Goal: Information Seeking & Learning: Learn about a topic

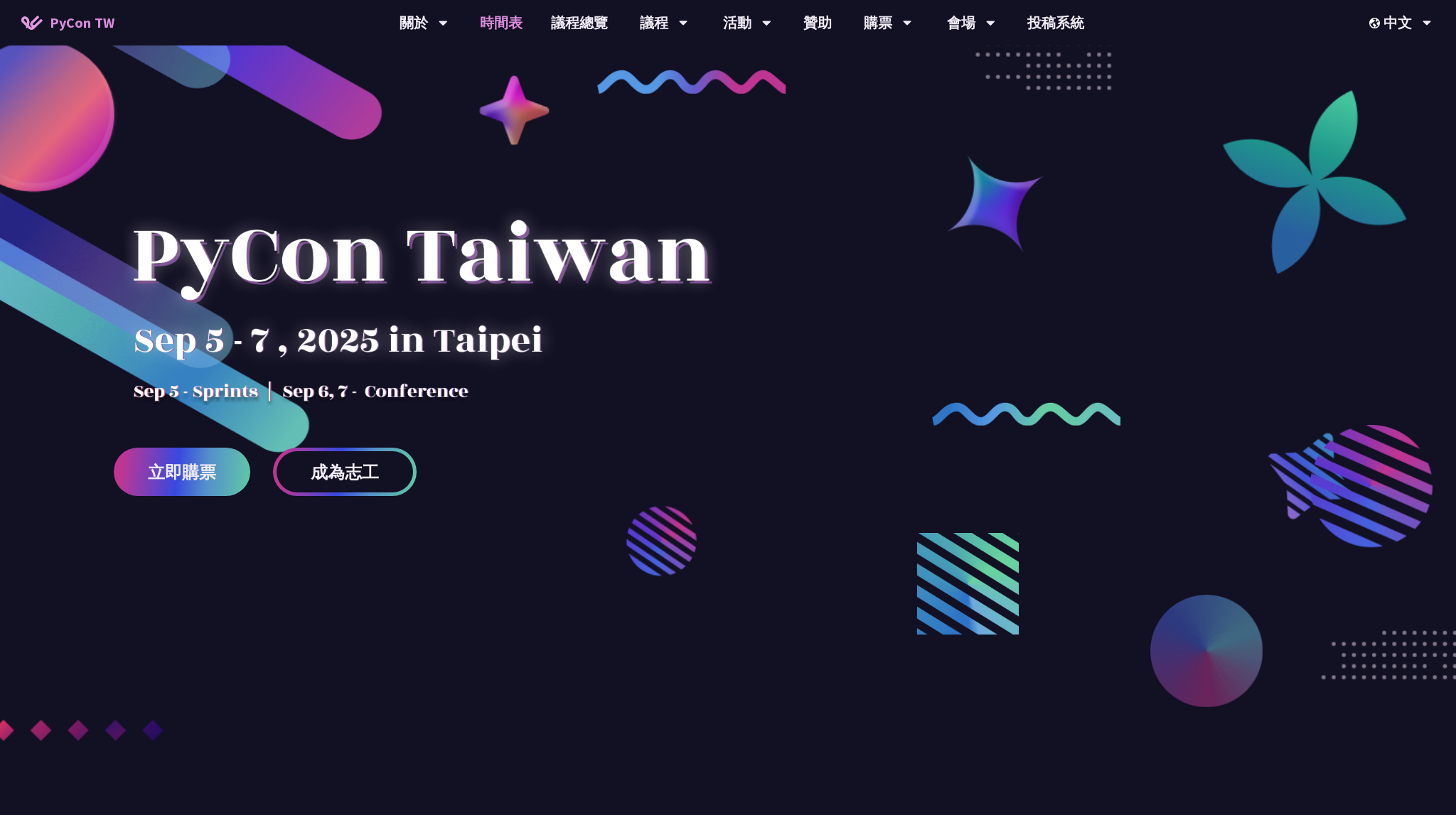
click at [499, 23] on link "時間表" at bounding box center [502, 23] width 71 height 46
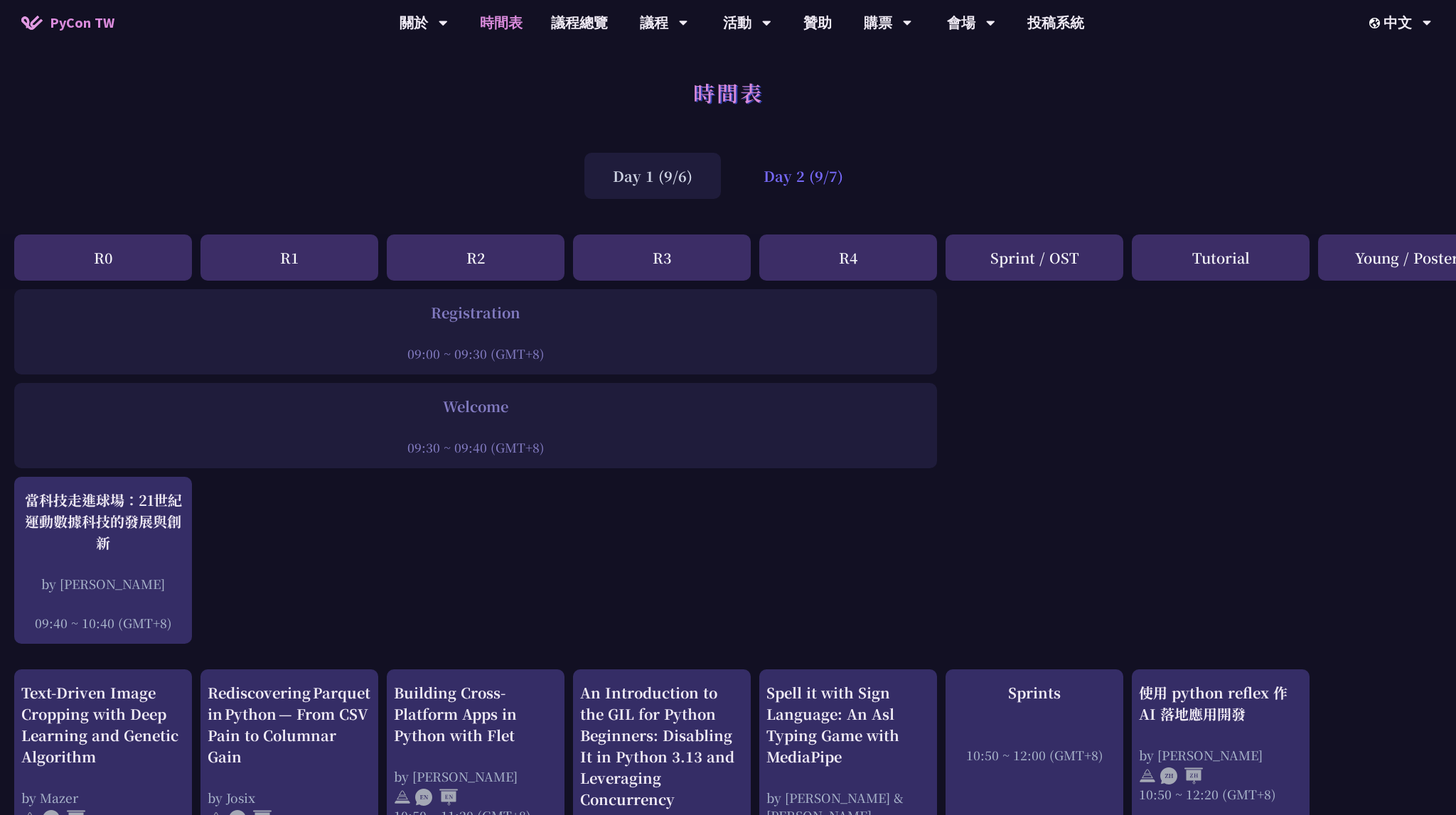
click at [807, 198] on div "Day 2 (9/7)" at bounding box center [804, 175] width 137 height 46
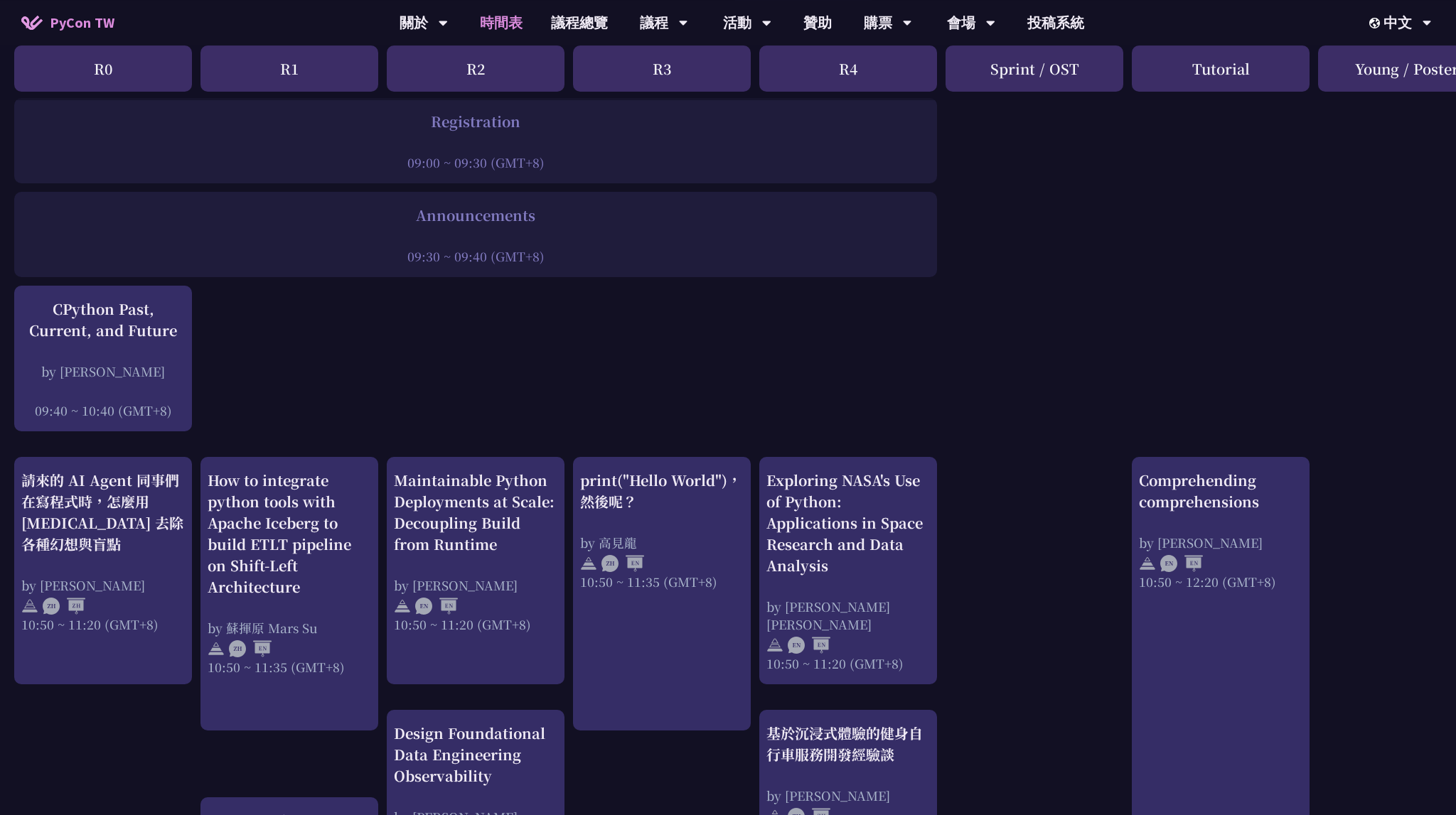
scroll to position [300, 0]
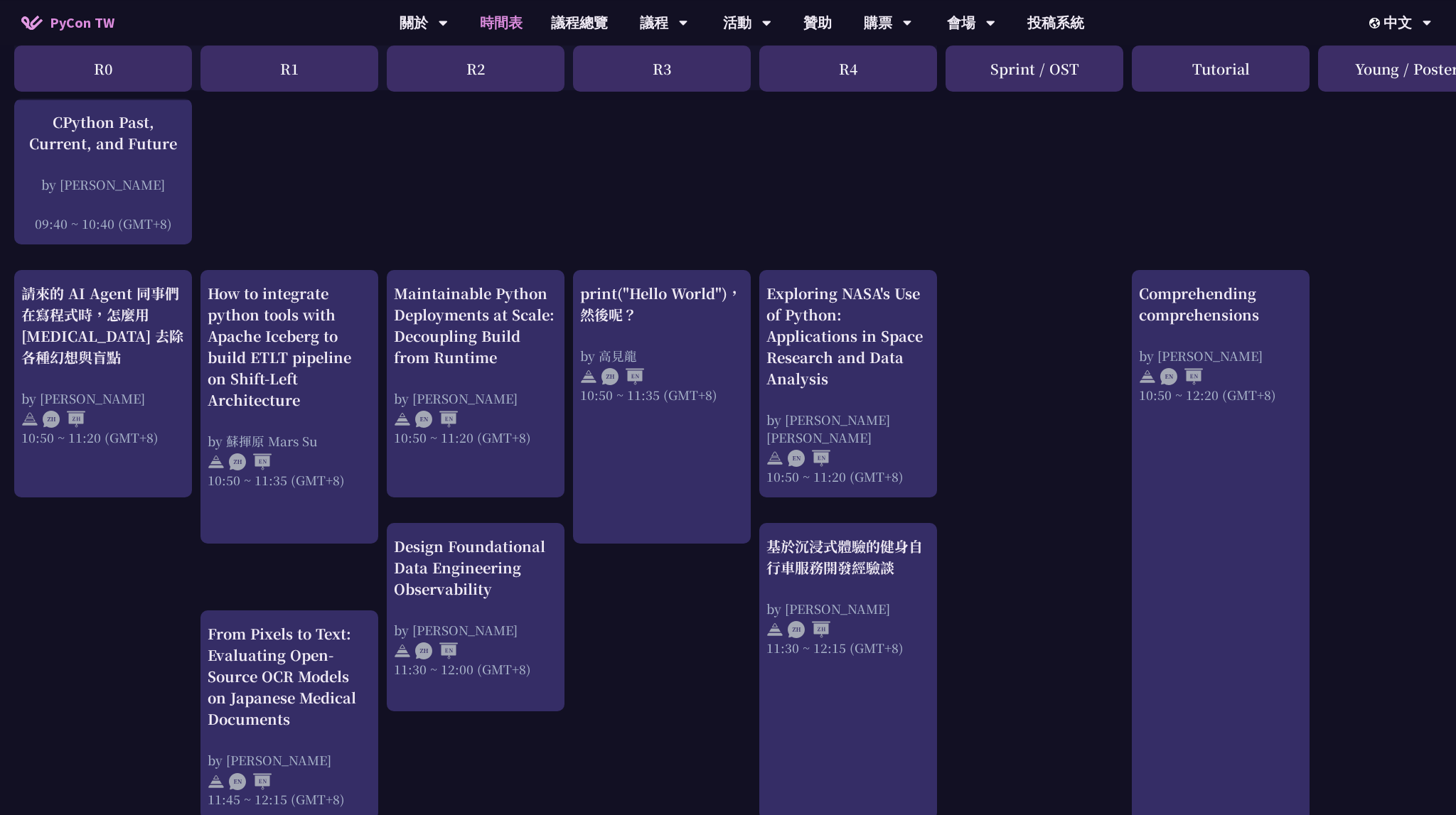
scroll to position [375, 0]
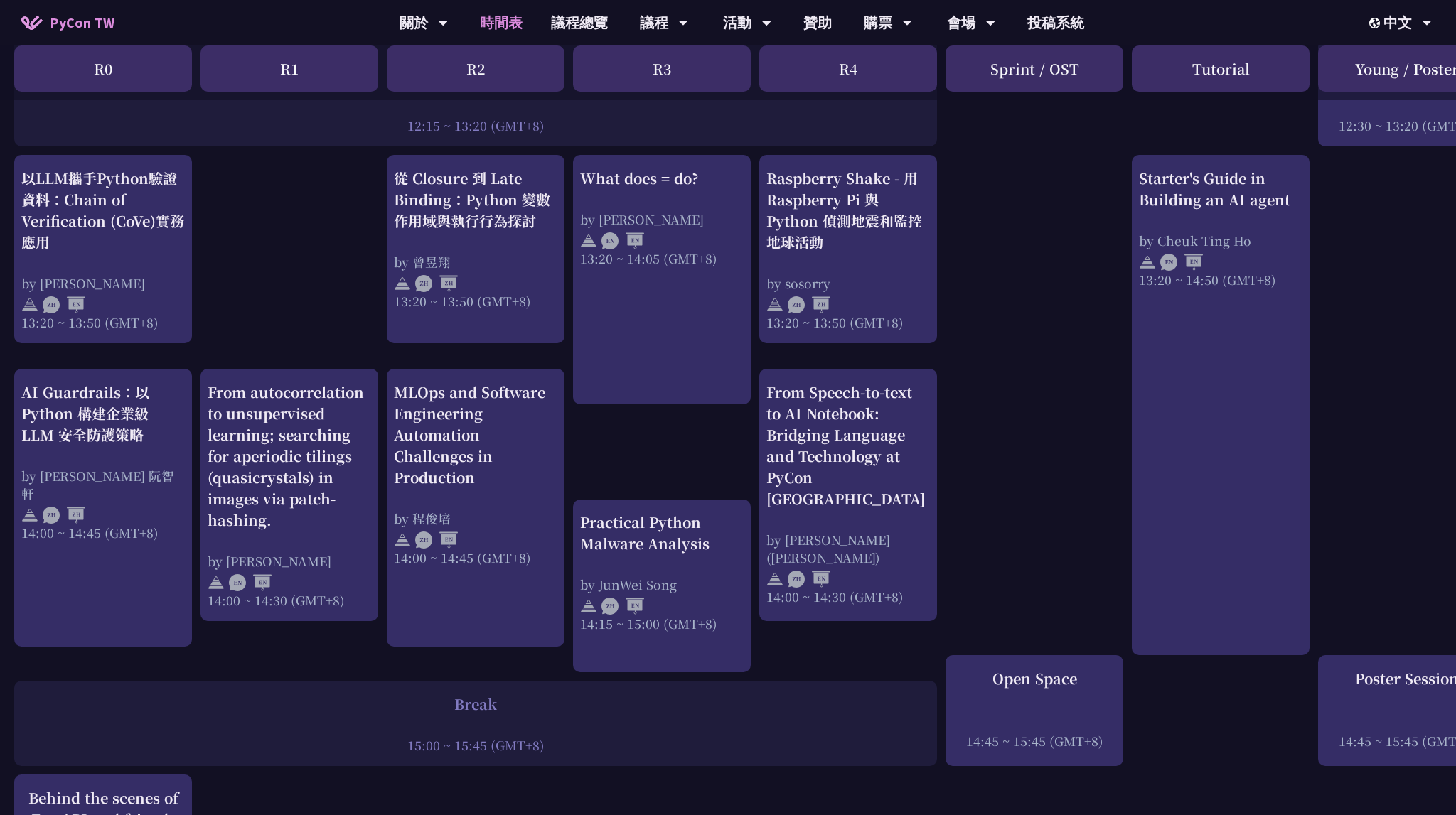
scroll to position [1201, 0]
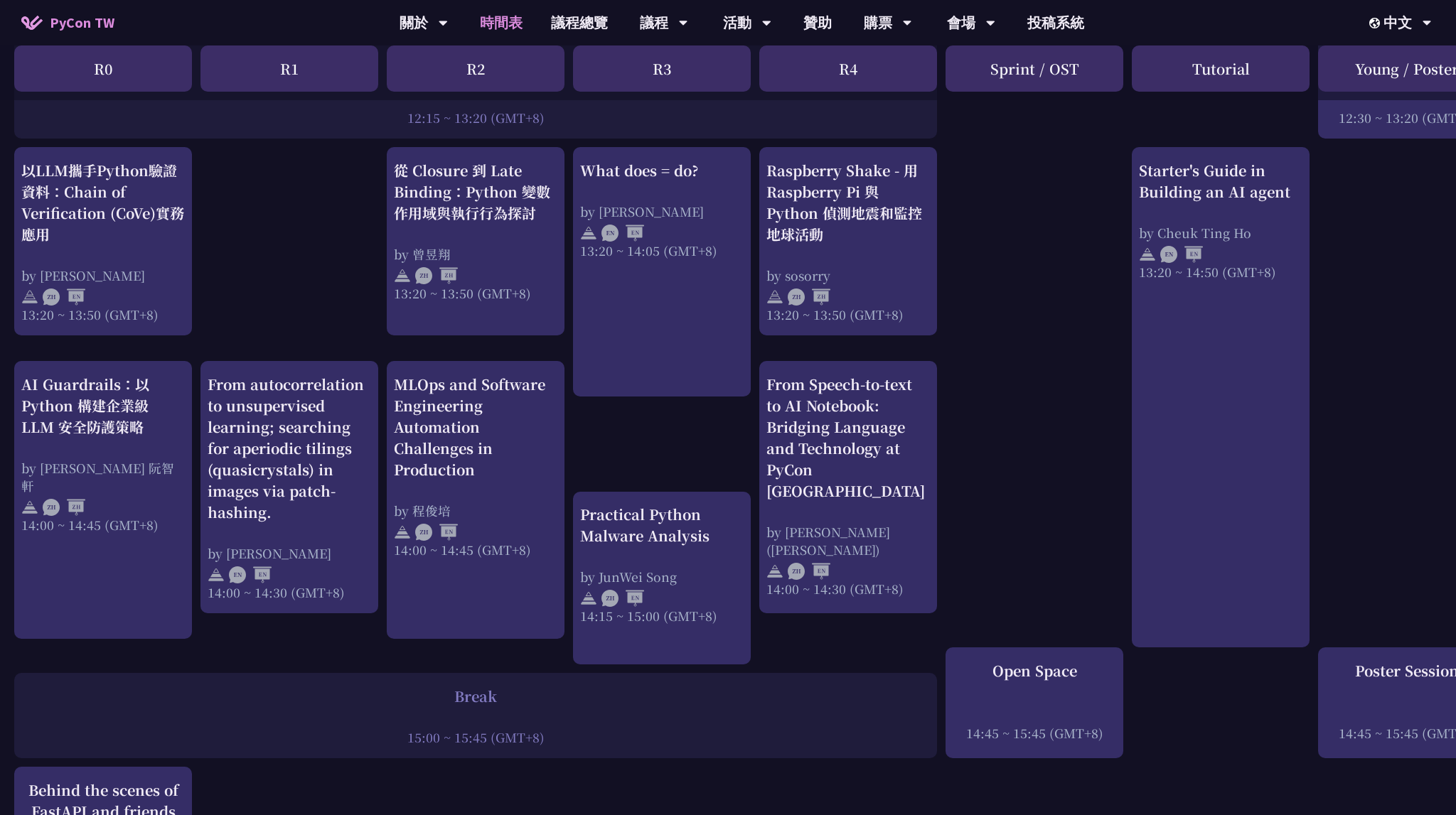
click at [249, 172] on div "print("Hello World")，然後呢？ by [PERSON_NAME] 10:50 ~ 11:35 (GMT+8) What does = do…" at bounding box center [755, 186] width 1510 height 2195
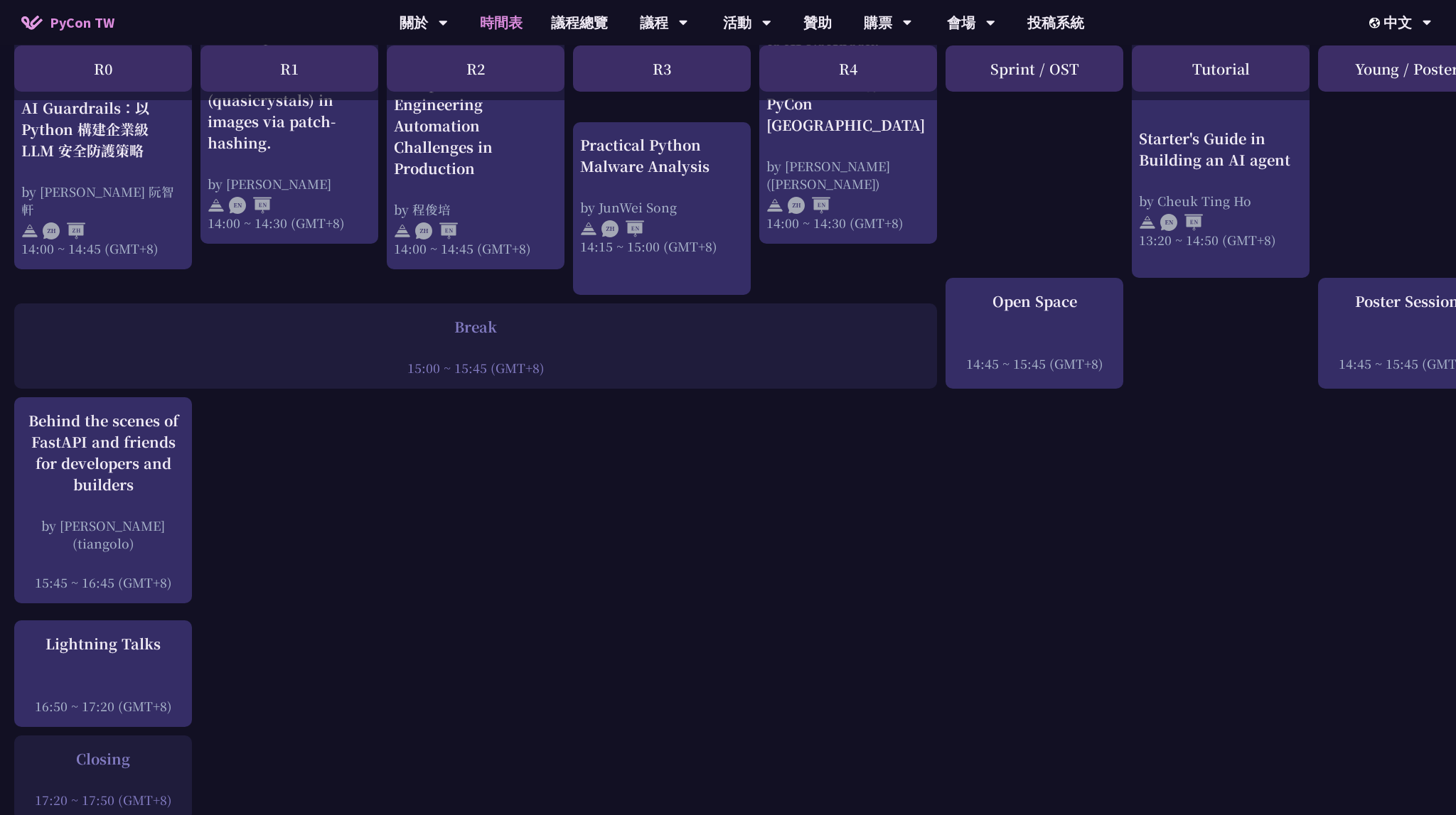
scroll to position [1725, 0]
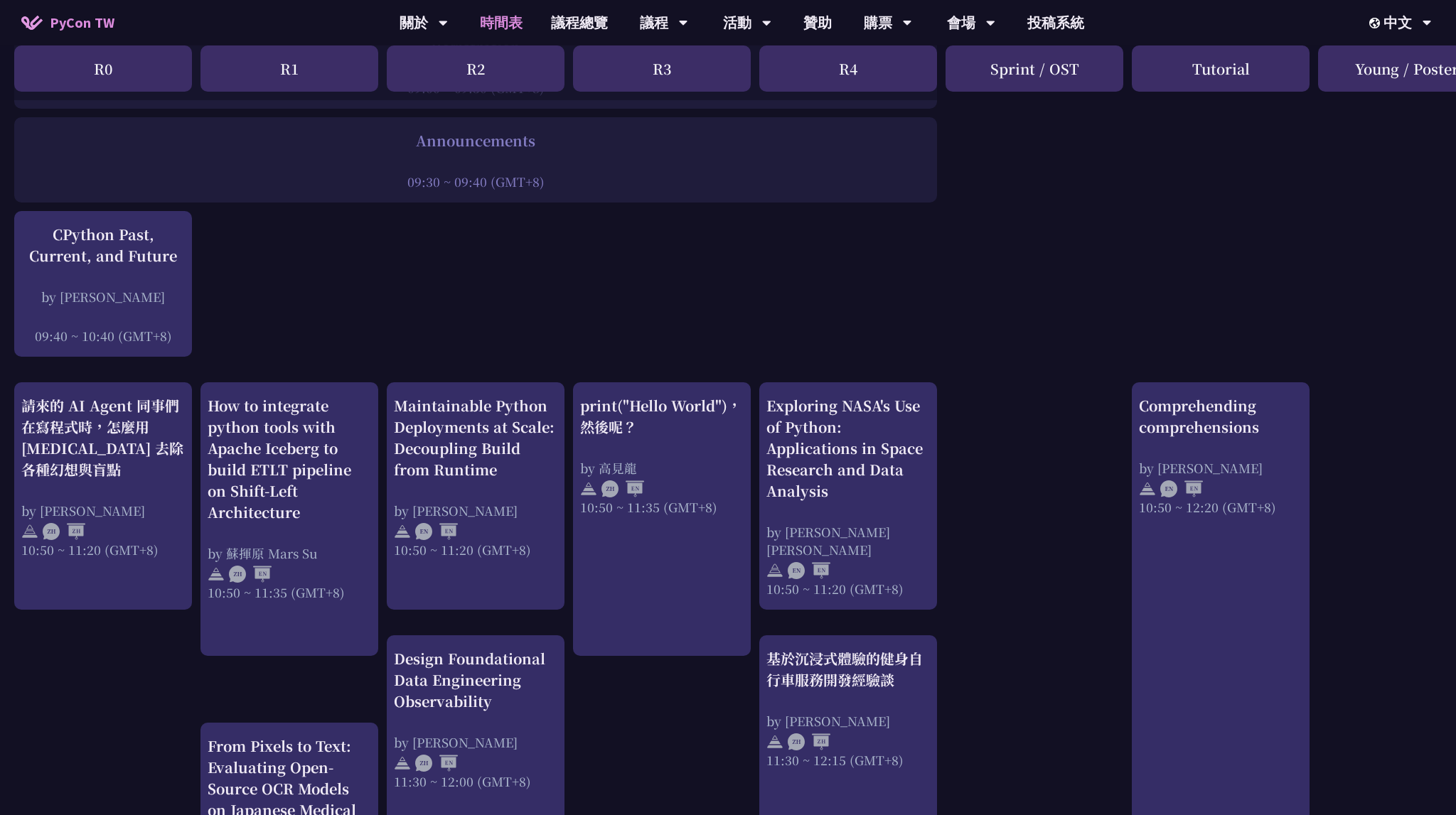
scroll to position [0, 0]
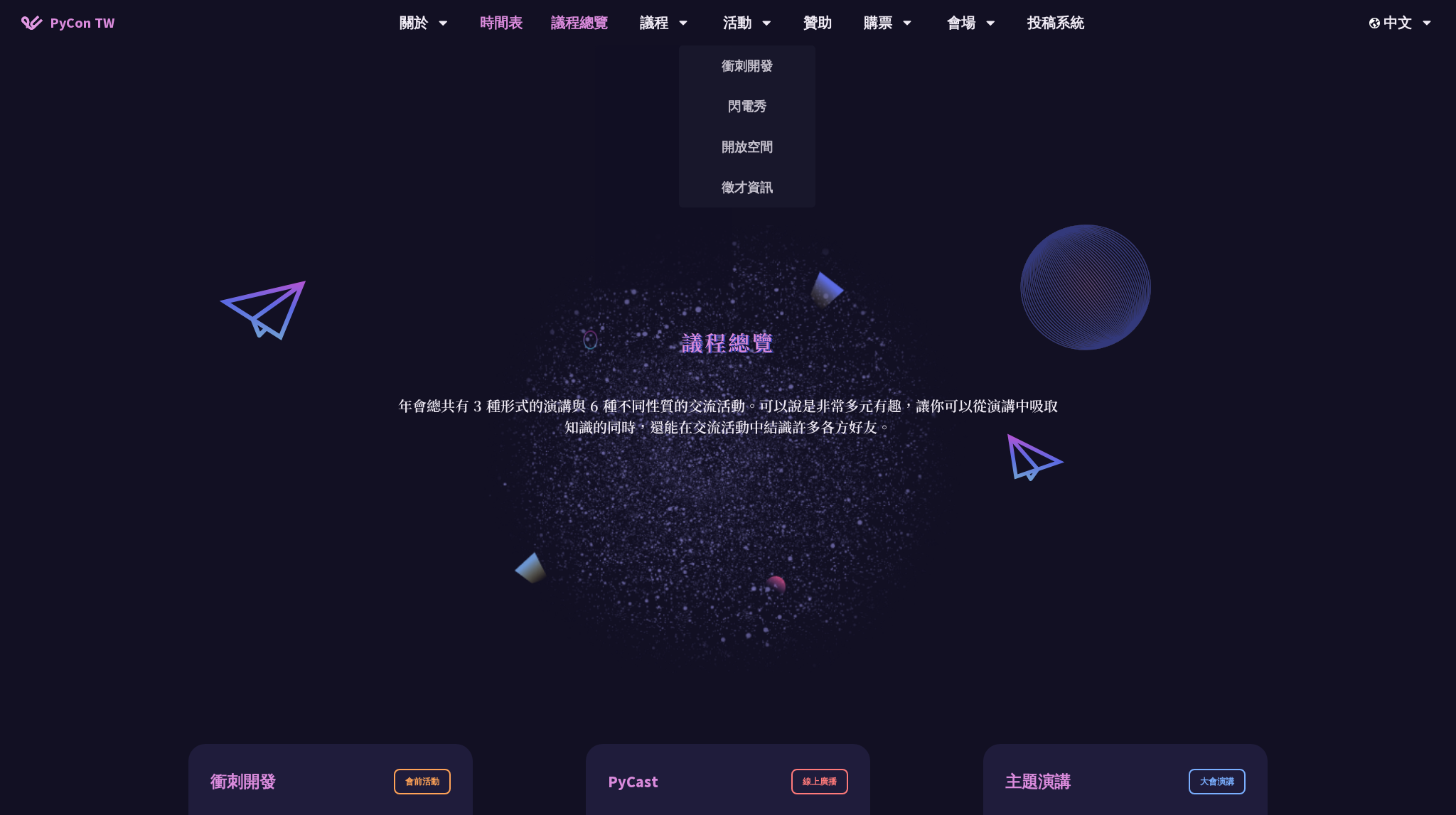
click at [505, 15] on link "時間表" at bounding box center [502, 23] width 71 height 46
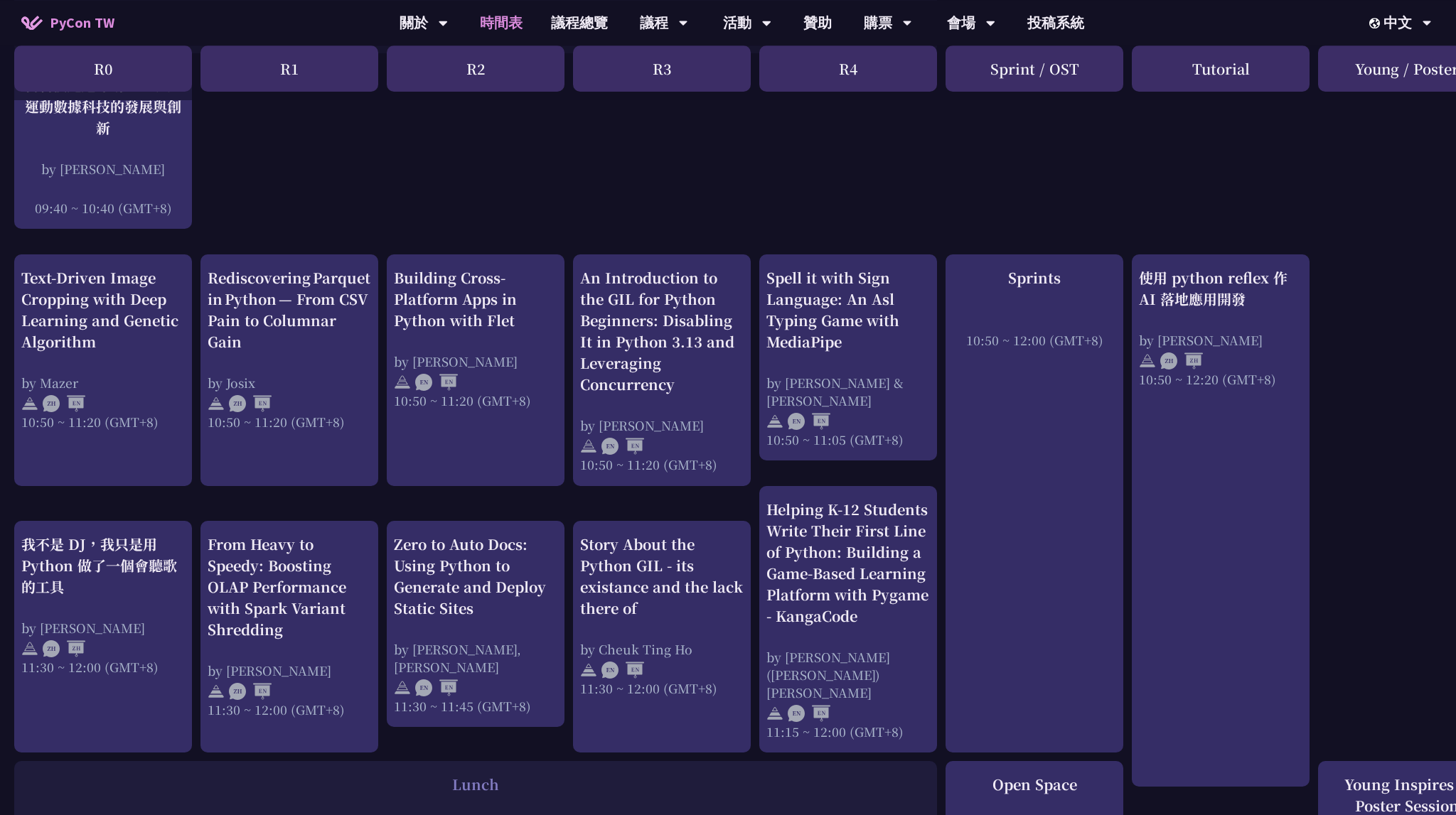
scroll to position [450, 0]
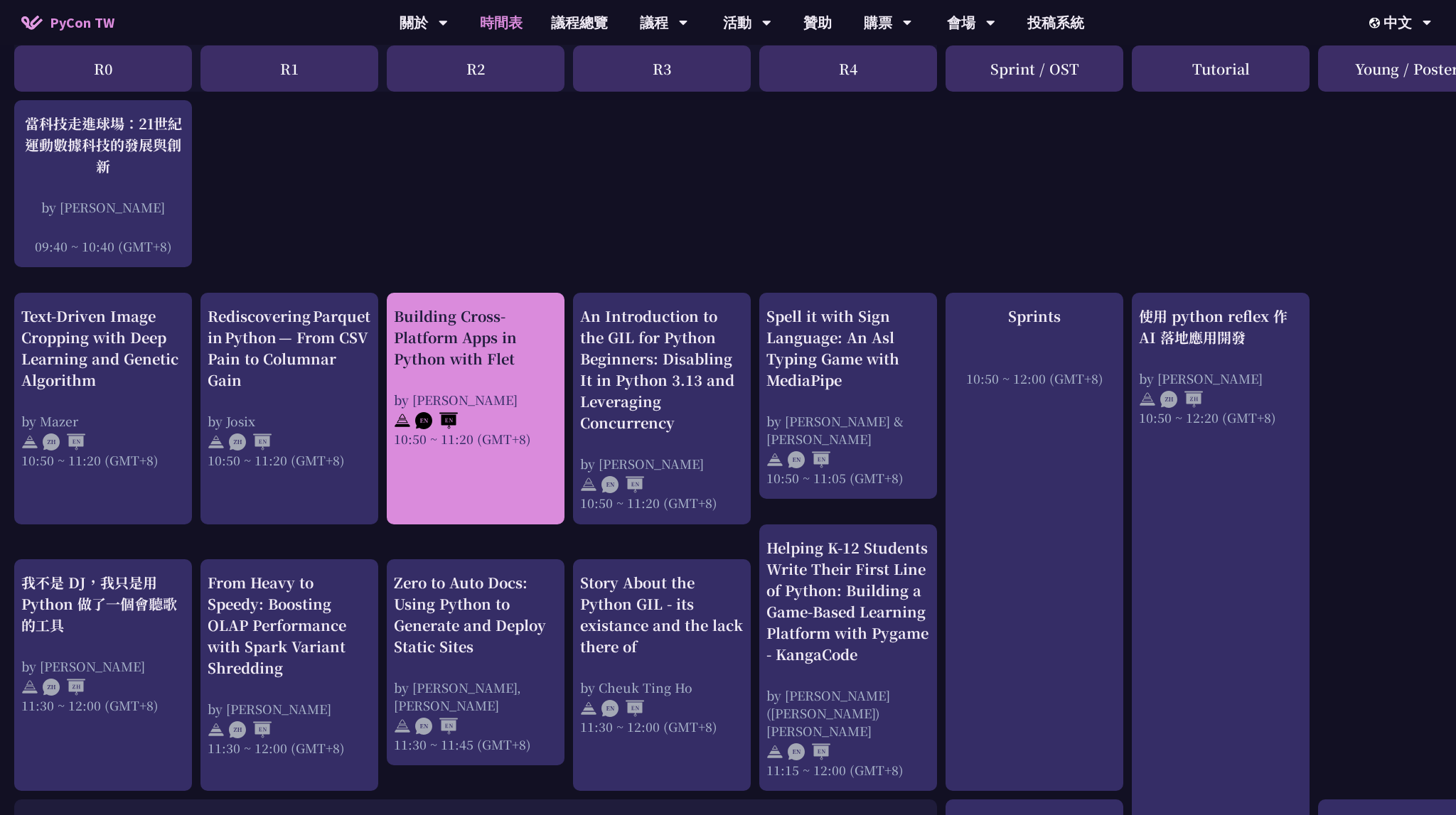
scroll to position [375, 0]
